Goal: Find specific page/section: Find specific page/section

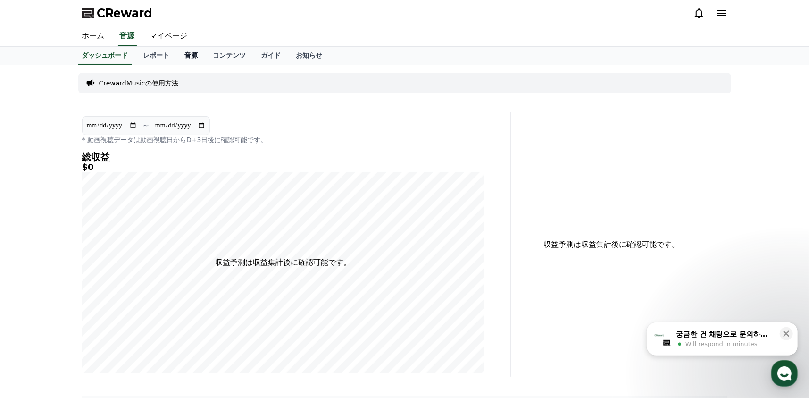
click at [177, 56] on link "音源" at bounding box center [191, 56] width 28 height 18
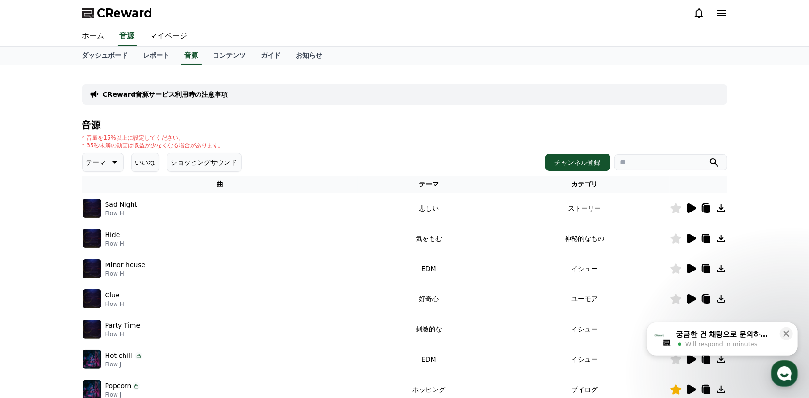
click at [690, 208] on icon at bounding box center [691, 207] width 9 height 9
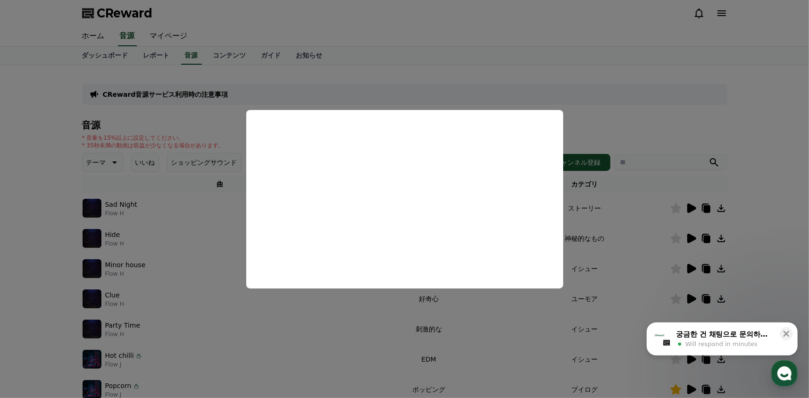
click at [614, 114] on button "close modal" at bounding box center [404, 199] width 809 height 398
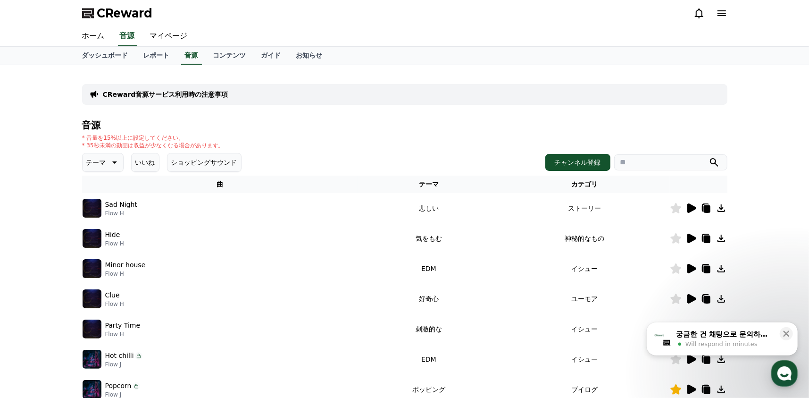
click at [718, 209] on icon at bounding box center [720, 207] width 11 height 11
click at [717, 209] on icon at bounding box center [721, 208] width 8 height 8
drag, startPoint x: 766, startPoint y: 0, endPoint x: 580, endPoint y: 45, distance: 191.6
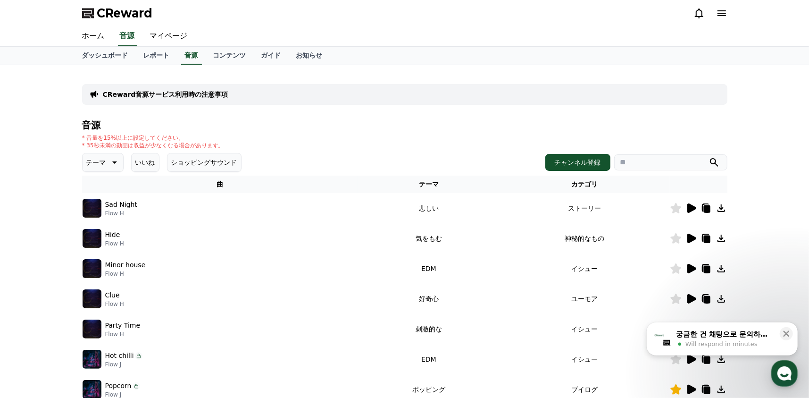
click at [580, 45] on div "ホーム 音源 マイページ" at bounding box center [405, 36] width 660 height 20
click at [570, 41] on div "ホーム 音源 マイページ" at bounding box center [405, 36] width 660 height 20
